Goal: Task Accomplishment & Management: Manage account settings

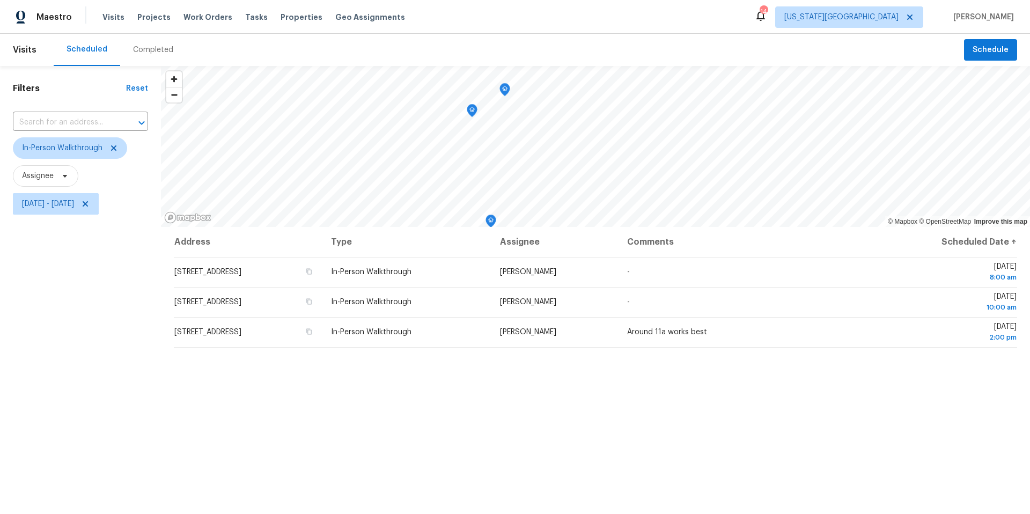
click at [503, 94] on icon "Map marker" at bounding box center [505, 90] width 10 height 12
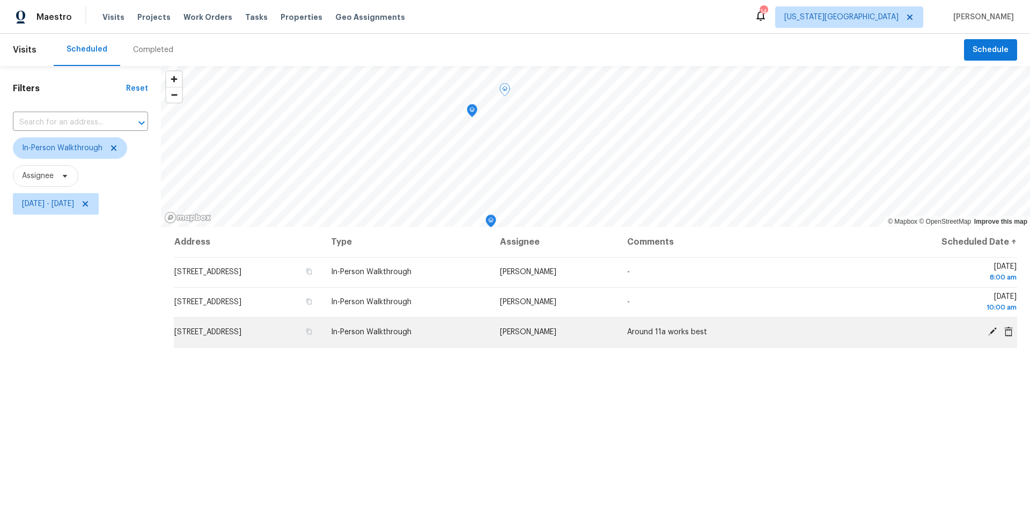
click at [989, 329] on icon at bounding box center [993, 332] width 10 height 10
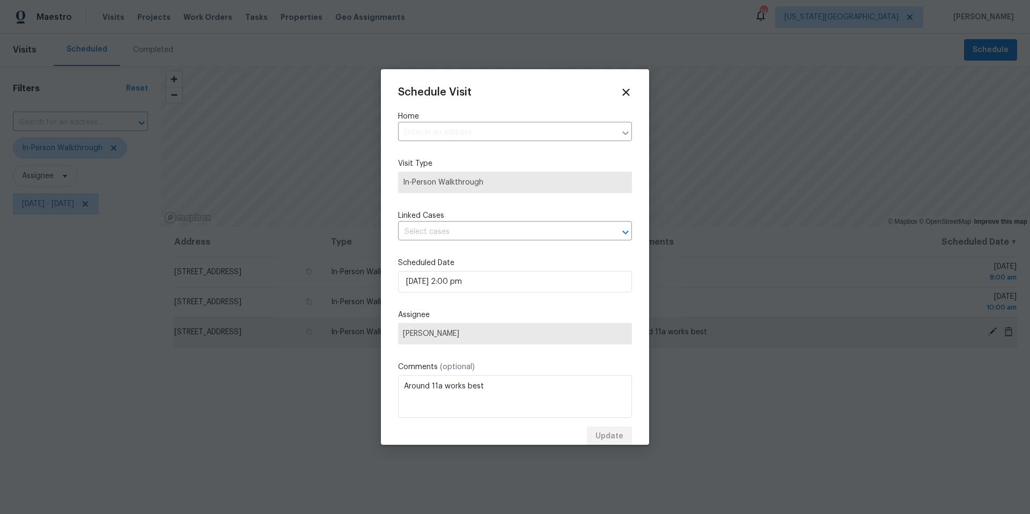
type input "106 Southview Dr, Excelsior Springs, MO 64024"
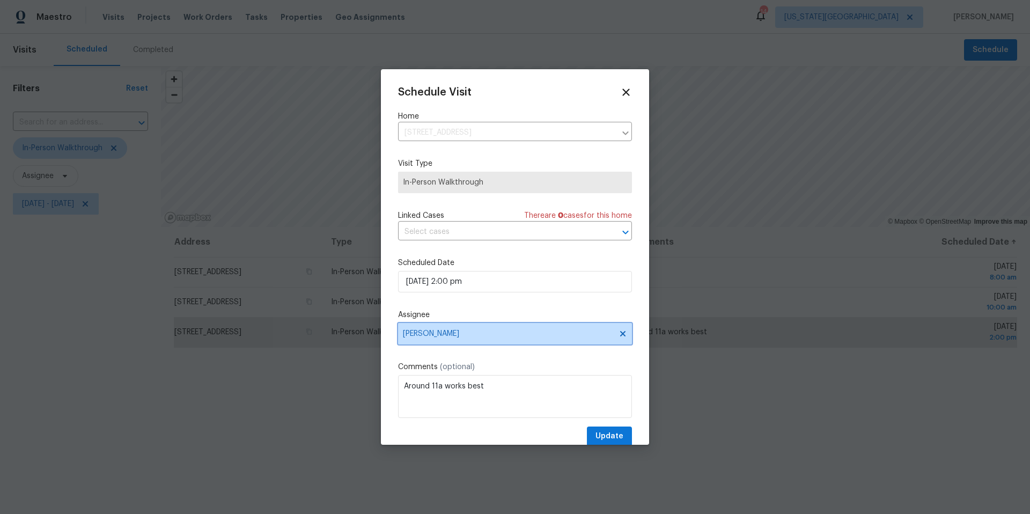
click at [504, 334] on span "Matt McEvoy" at bounding box center [508, 333] width 210 height 9
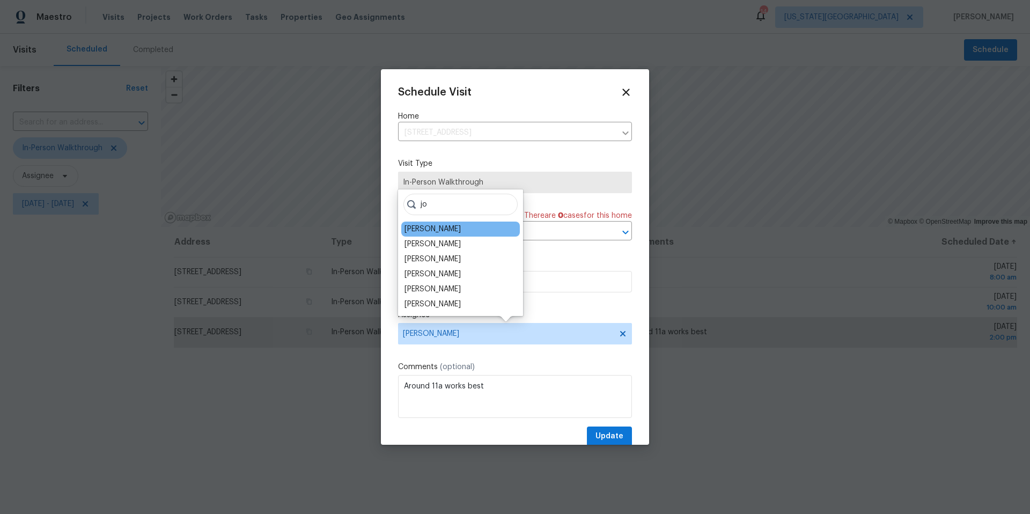
type input "jo"
click at [429, 231] on div "Joshua Beatty" at bounding box center [432, 229] width 56 height 11
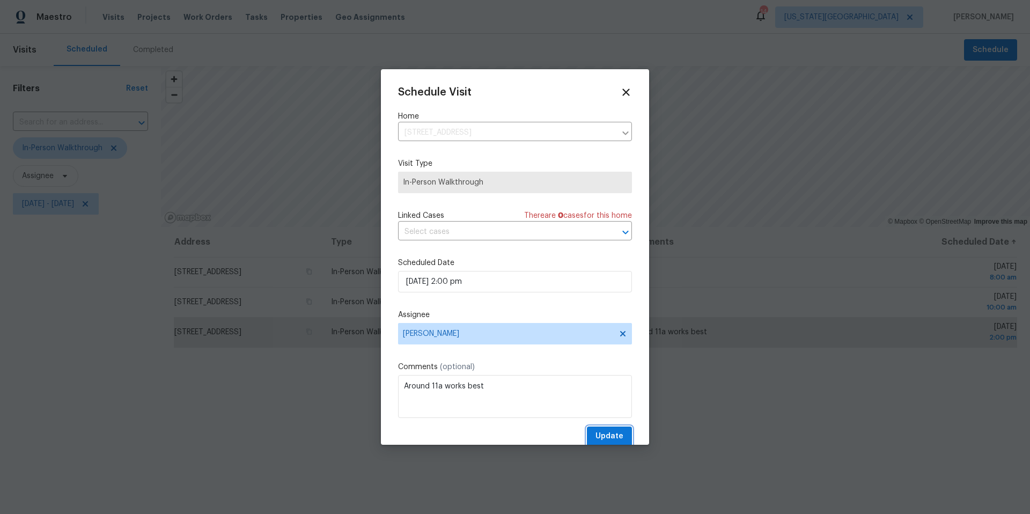
click at [603, 438] on span "Update" at bounding box center [609, 436] width 28 height 13
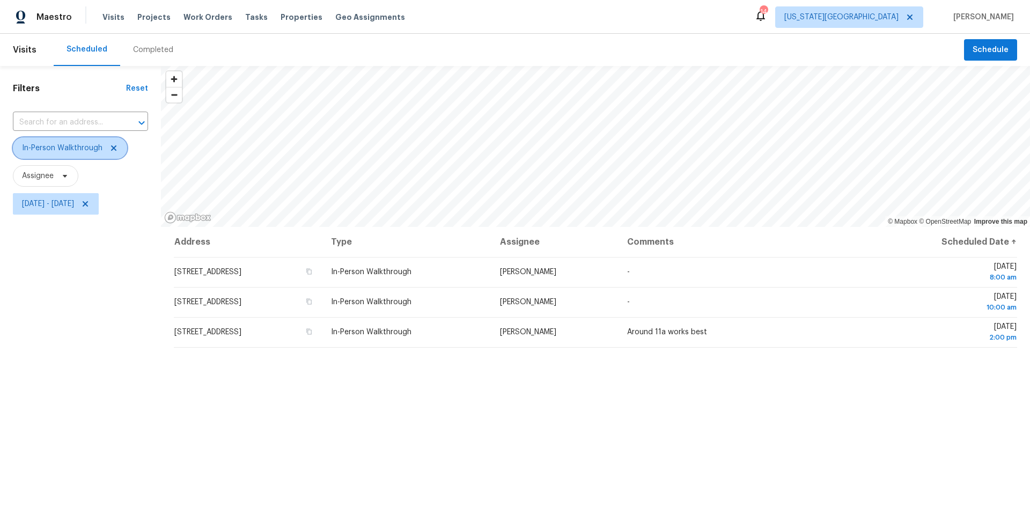
click at [114, 149] on icon at bounding box center [113, 148] width 9 height 9
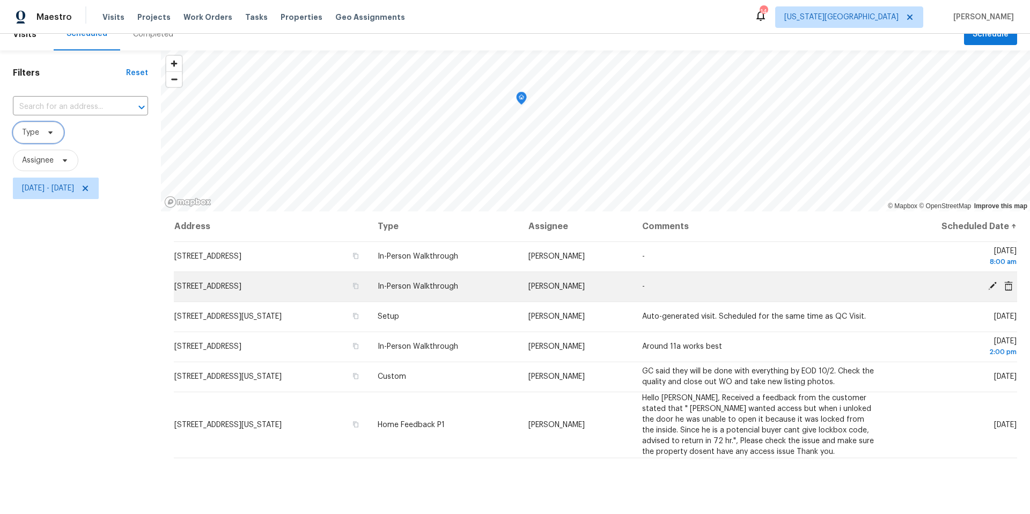
scroll to position [14, 0]
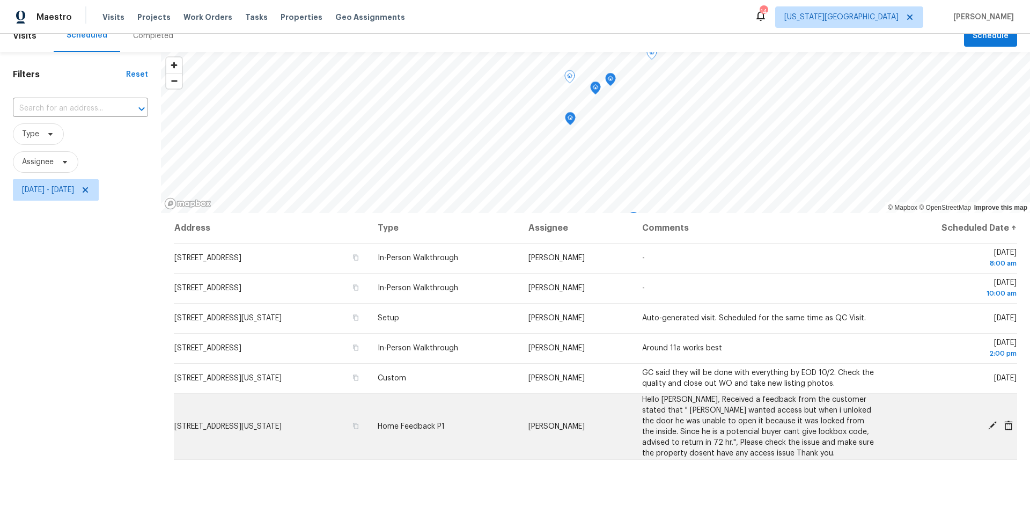
click at [985, 423] on span at bounding box center [992, 426] width 16 height 10
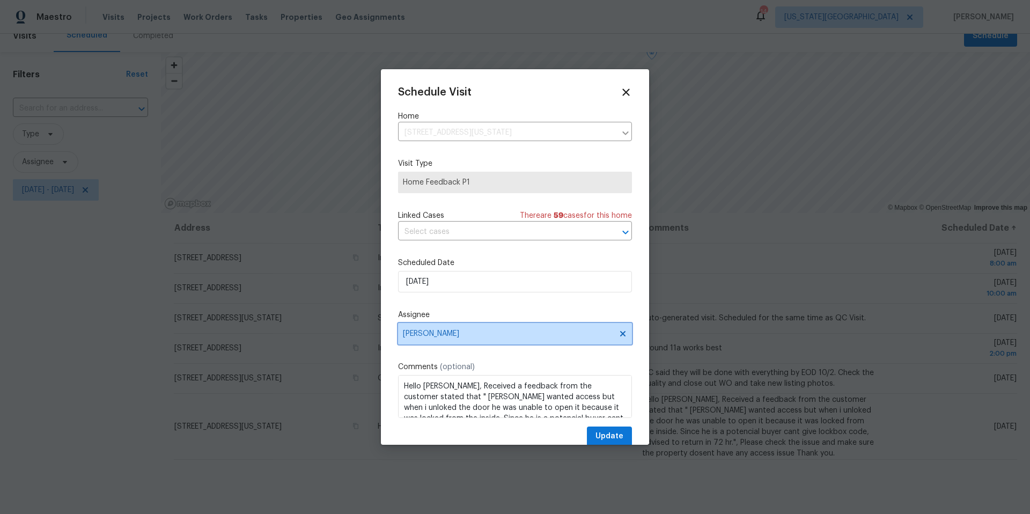
click at [426, 336] on span "Joshua Beatty" at bounding box center [508, 333] width 210 height 9
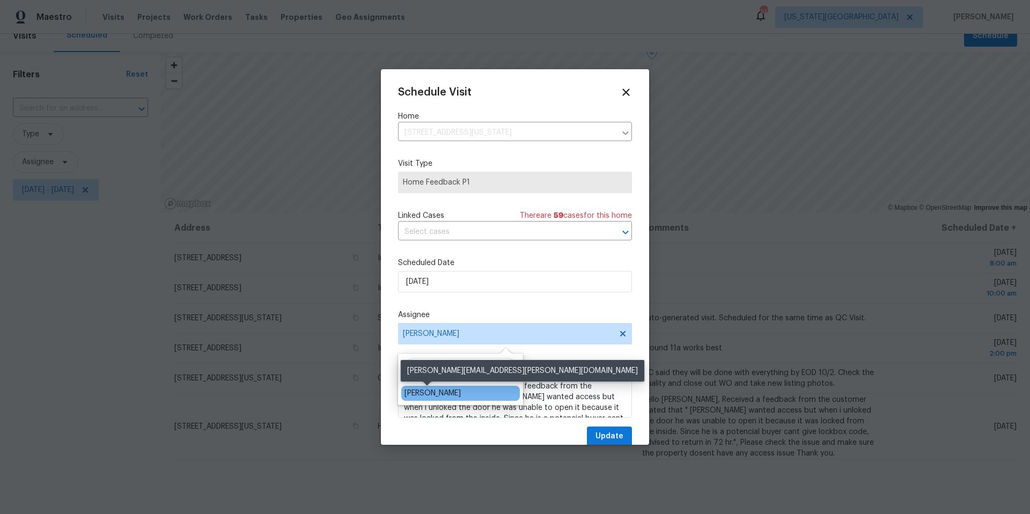
type input "mat"
click at [421, 393] on div "Matt McEvoy" at bounding box center [432, 393] width 56 height 11
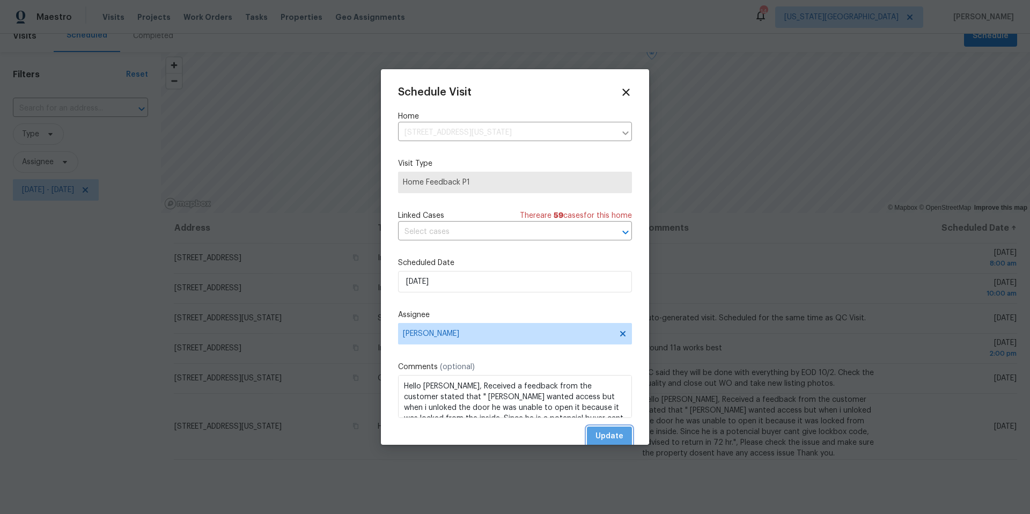
click at [614, 436] on span "Update" at bounding box center [609, 436] width 28 height 13
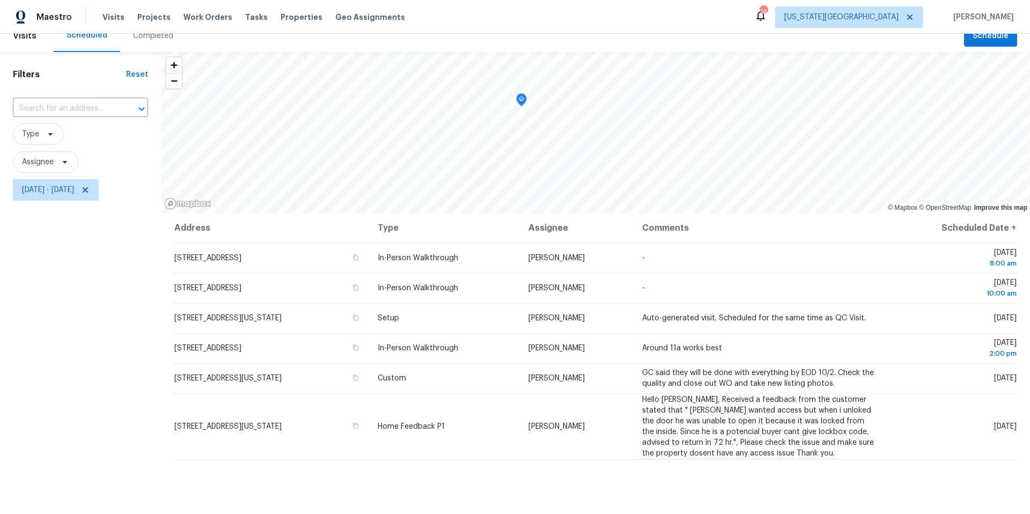
scroll to position [0, 0]
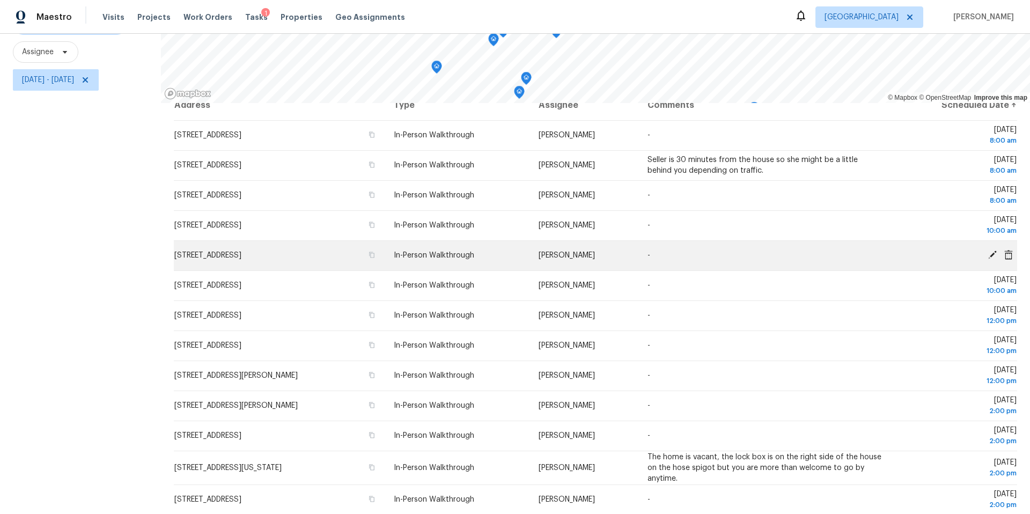
scroll to position [112, 0]
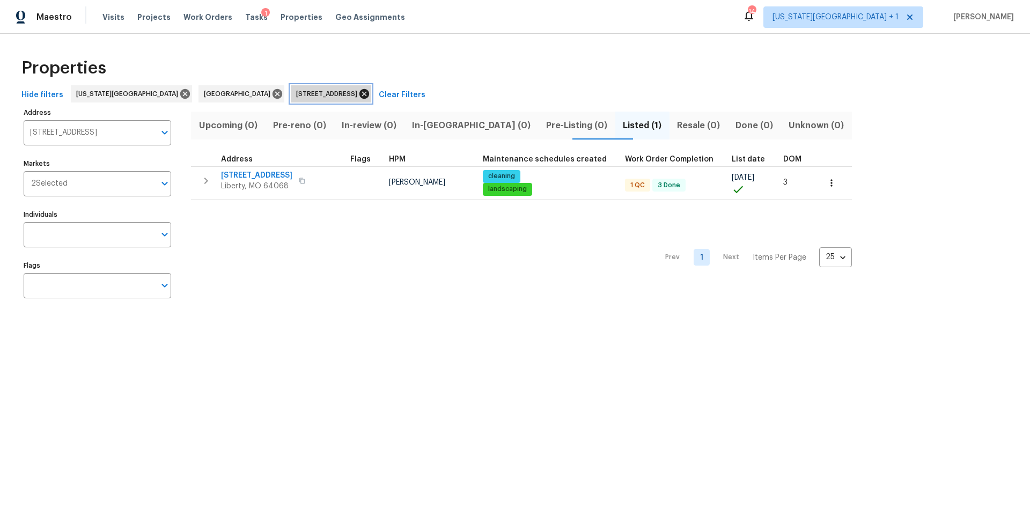
click at [359, 94] on icon at bounding box center [364, 94] width 10 height 10
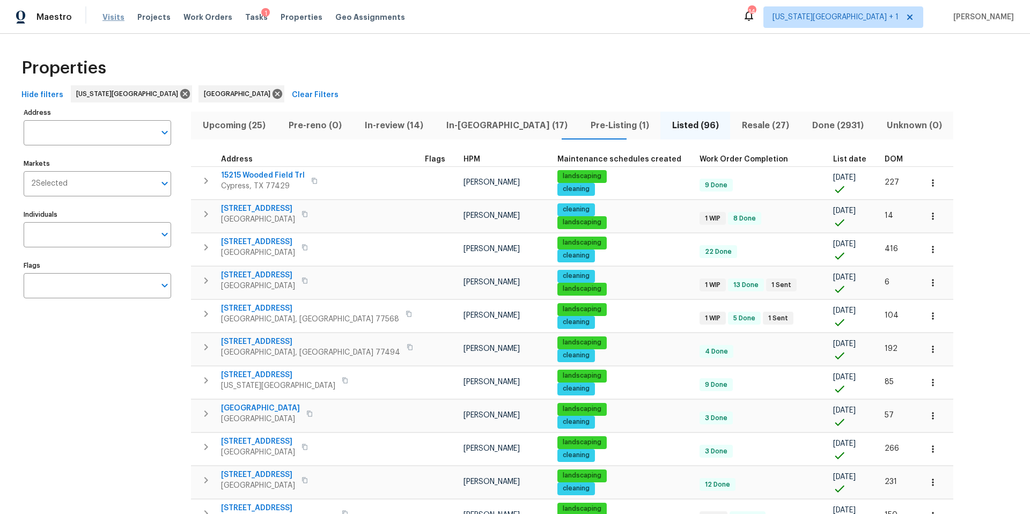
click at [112, 18] on span "Visits" at bounding box center [113, 17] width 22 height 11
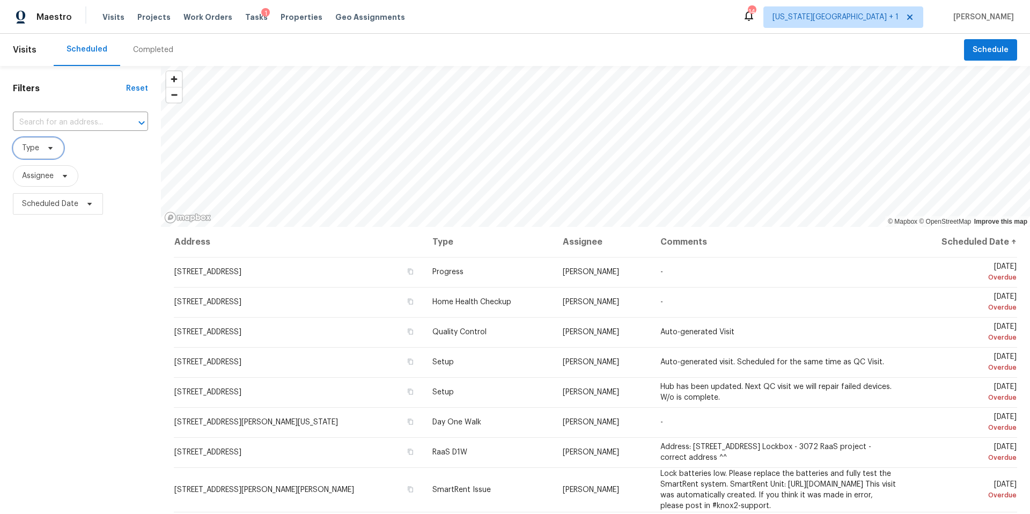
click at [52, 148] on icon at bounding box center [50, 148] width 9 height 9
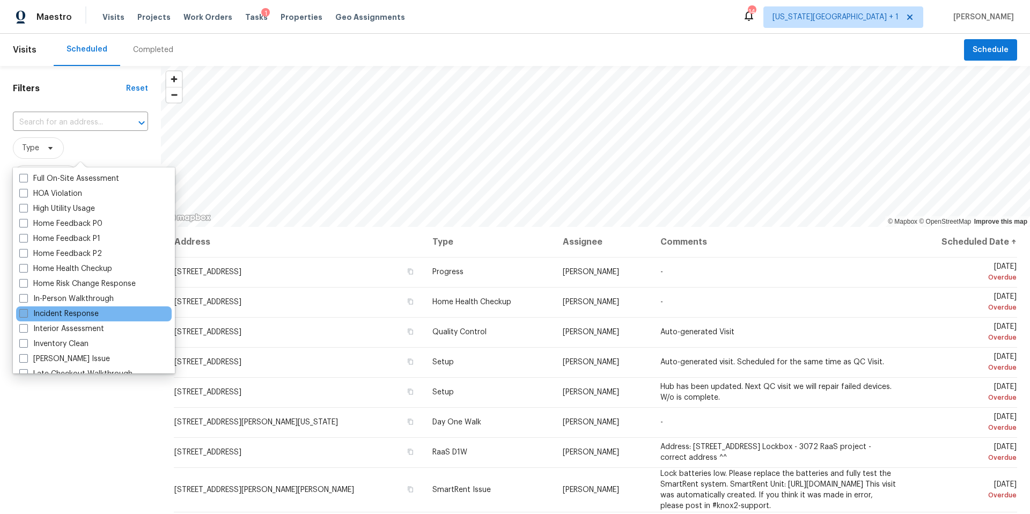
scroll to position [301, 0]
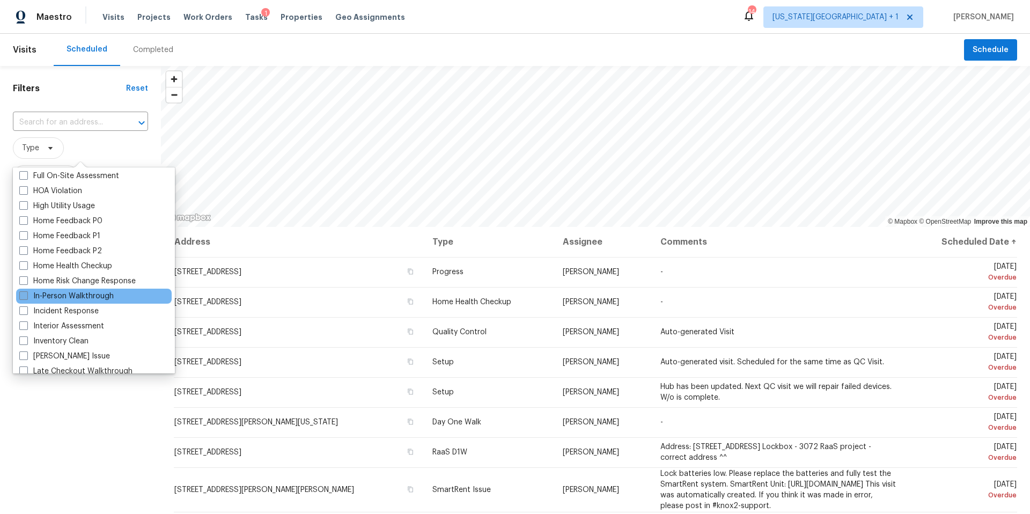
click at [63, 298] on label "In-Person Walkthrough" at bounding box center [66, 296] width 94 height 11
click at [26, 298] on input "In-Person Walkthrough" at bounding box center [22, 294] width 7 height 7
checkbox input "true"
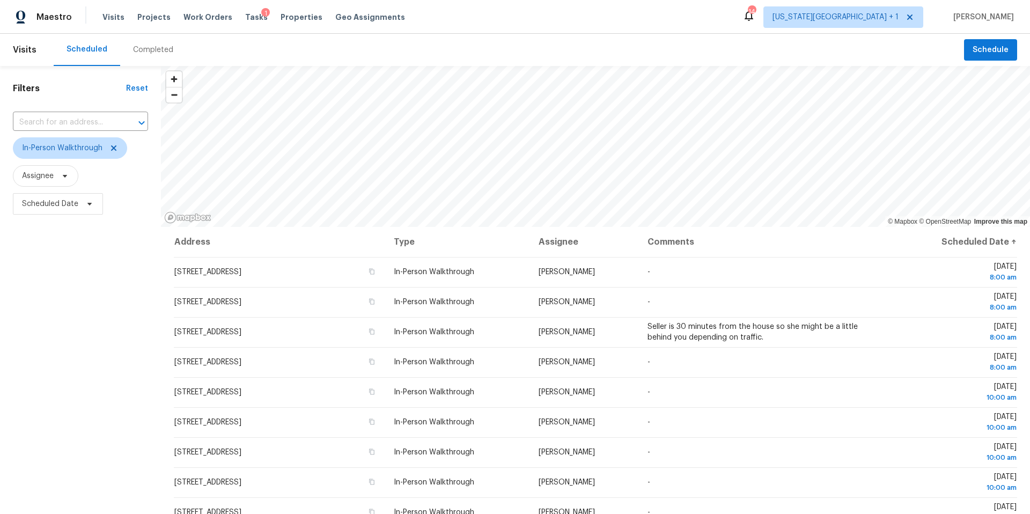
click at [106, 430] on div "Filters Reset ​ In-Person Walkthrough Assignee Scheduled Date" at bounding box center [80, 352] width 161 height 572
click at [79, 206] on span "Scheduled Date" at bounding box center [58, 203] width 90 height 21
select select "9"
select select "2025"
select select "10"
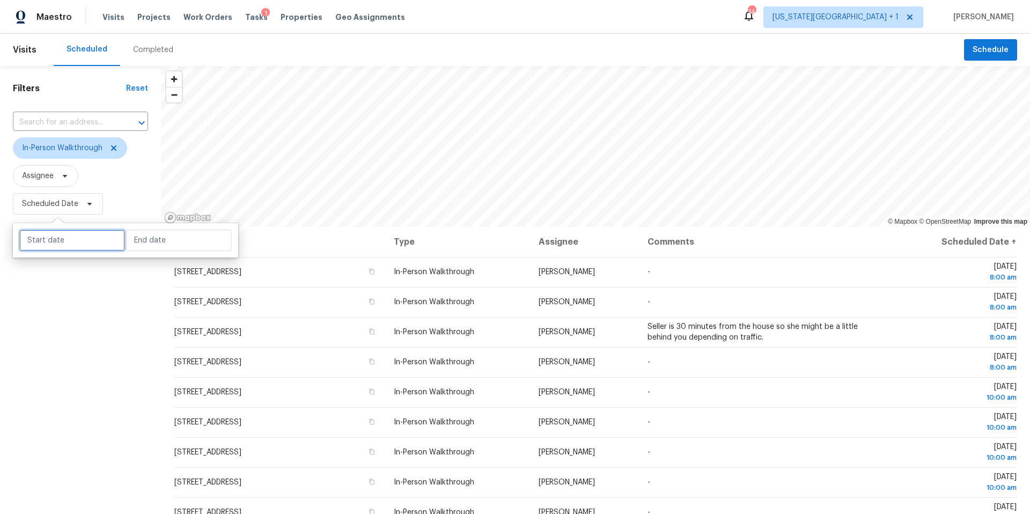
select select "2025"
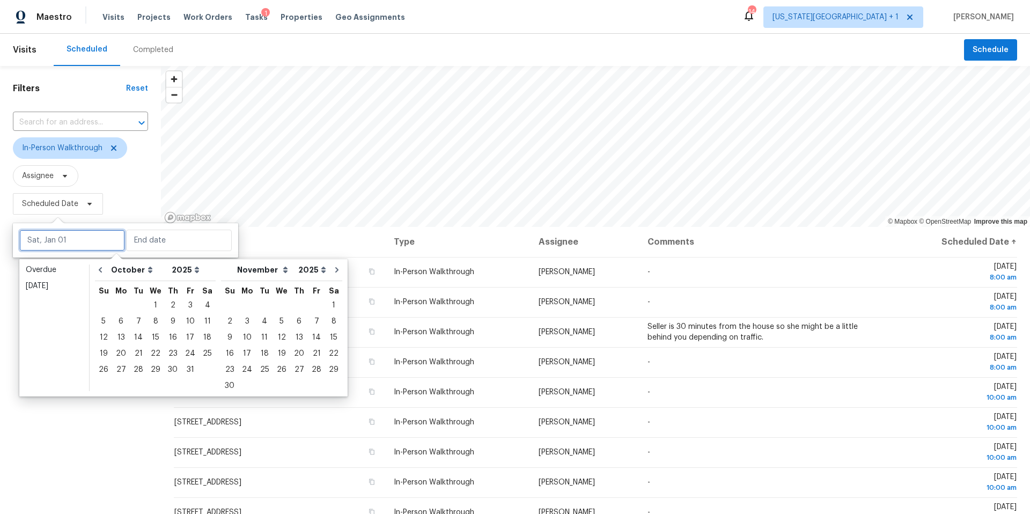
click at [75, 242] on input "text" at bounding box center [72, 240] width 106 height 21
click at [121, 321] on div "6" at bounding box center [121, 321] width 18 height 15
type input "Mon, Oct 06"
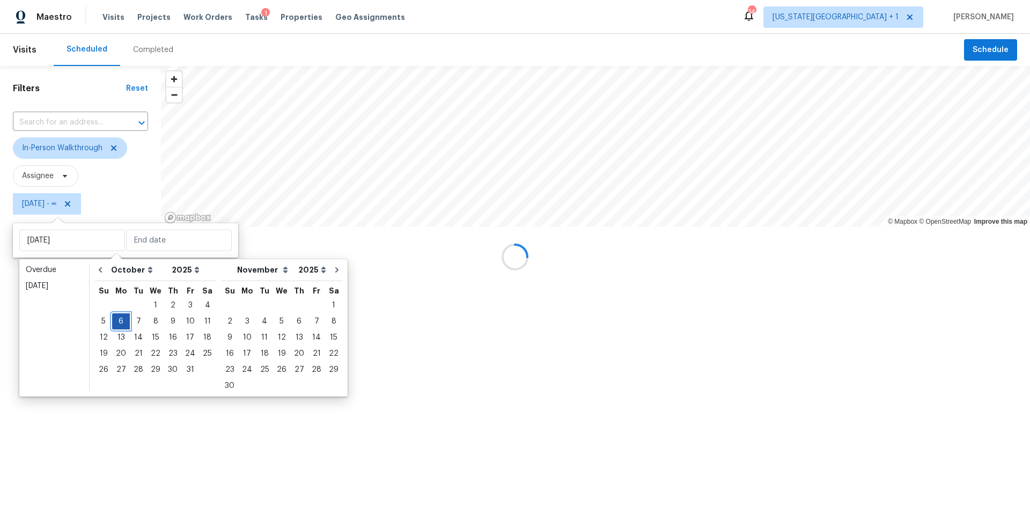
click at [121, 321] on div "6" at bounding box center [121, 321] width 18 height 15
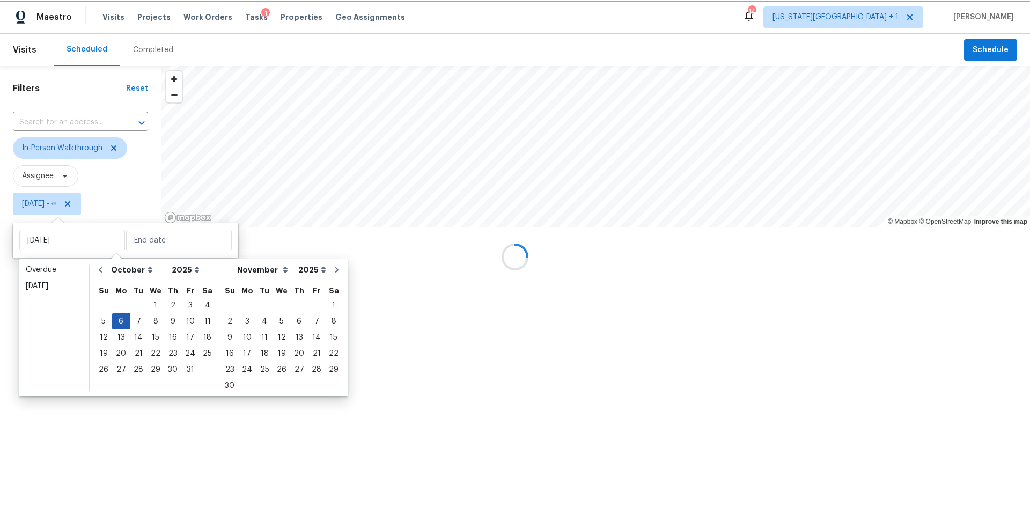
type input "Mon, Oct 06"
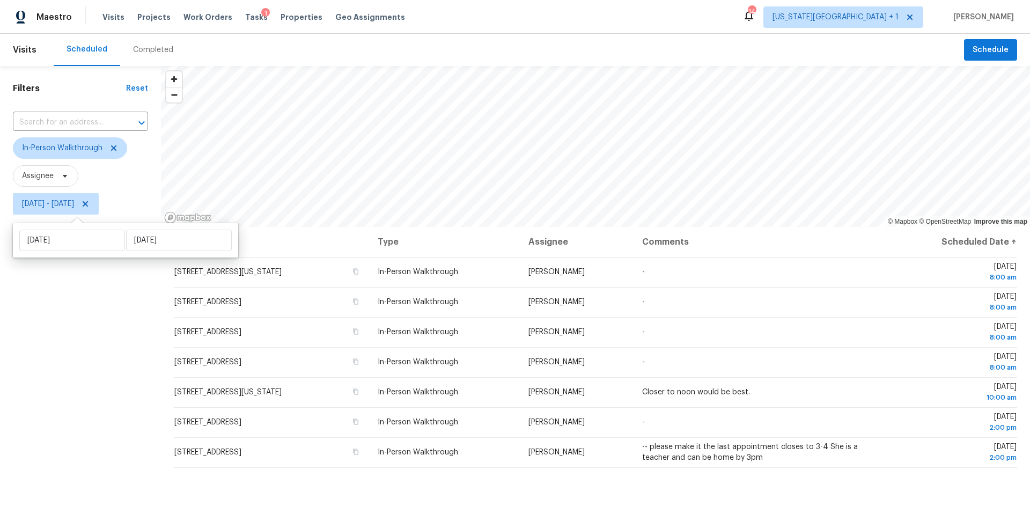
click at [89, 371] on div "Filters Reset ​ In-Person Walkthrough Assignee Mon, Oct 06 - Mon, Oct 06" at bounding box center [80, 352] width 161 height 572
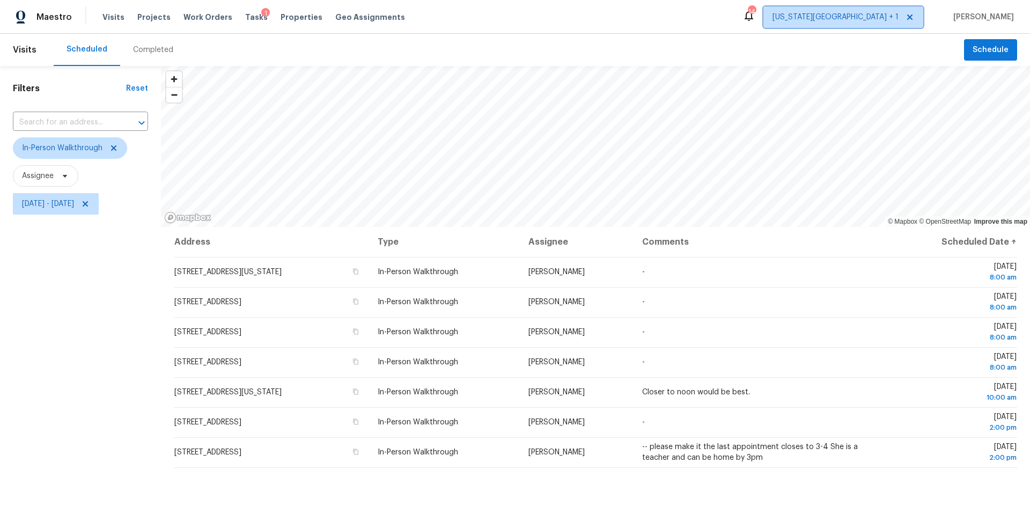
click at [888, 20] on span "Kansas City + 1" at bounding box center [835, 17] width 126 height 11
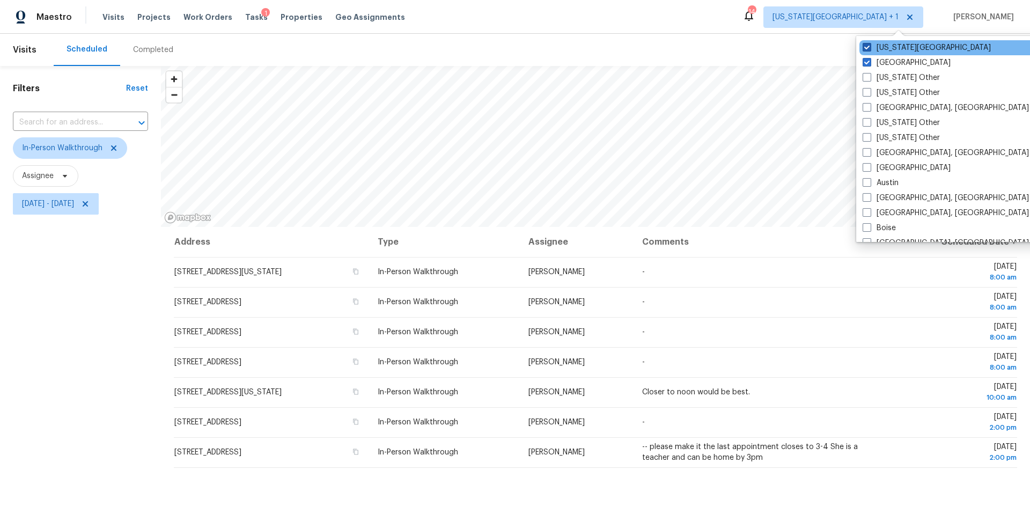
click at [875, 47] on label "Kansas City" at bounding box center [927, 47] width 128 height 11
click at [870, 47] on input "Kansas City" at bounding box center [866, 45] width 7 height 7
checkbox input "false"
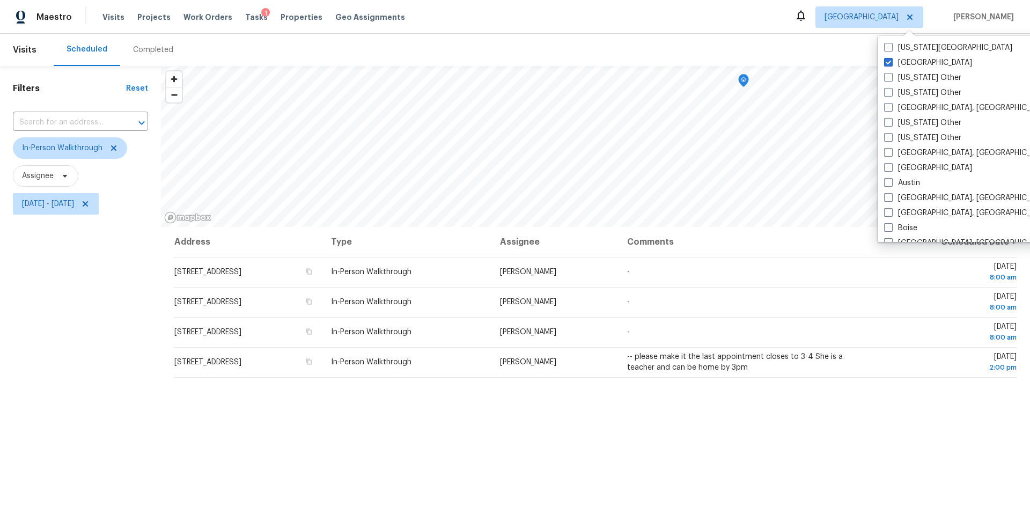
click at [545, 18] on div "Maestro Visits Projects Work Orders Tasks 1 Properties Geo Assignments Houston …" at bounding box center [515, 17] width 1030 height 34
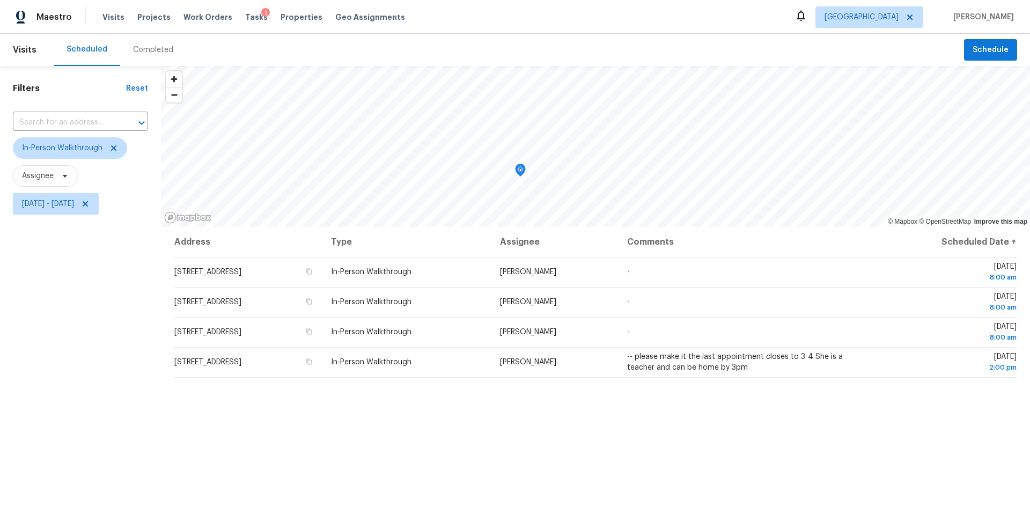
click at [523, 171] on icon "Map marker" at bounding box center [520, 170] width 10 height 12
